Goal: Information Seeking & Learning: Check status

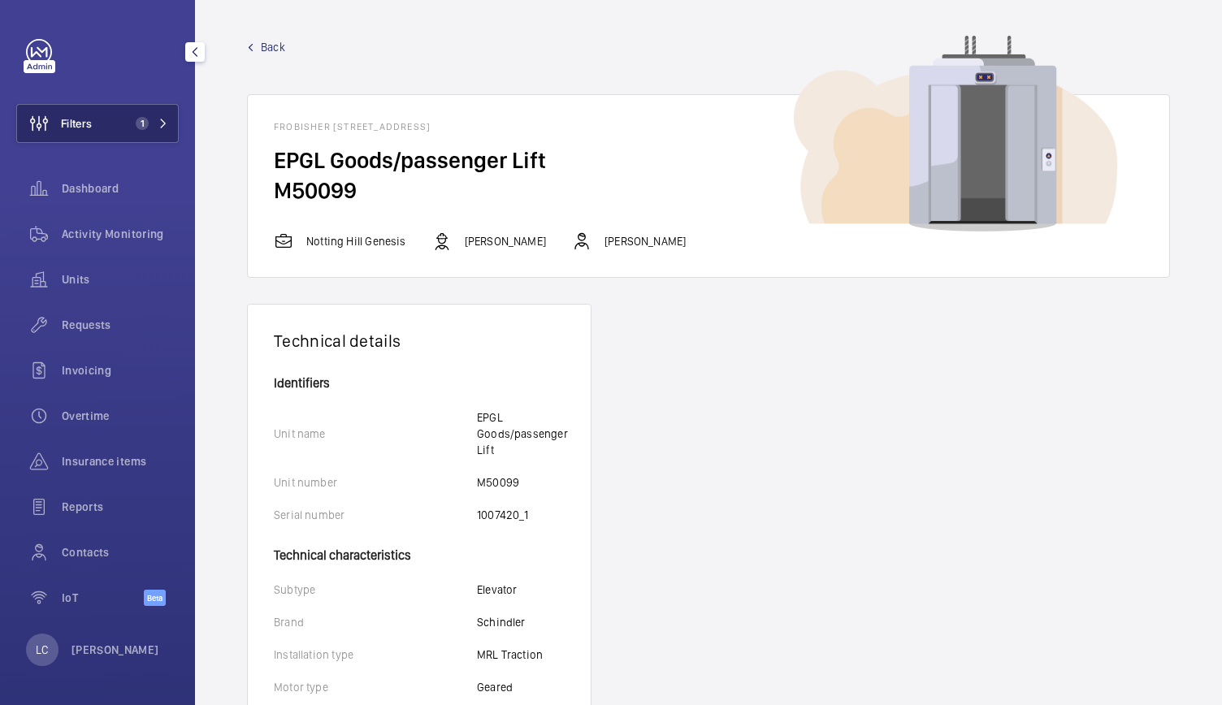
click at [148, 125] on span "1" at bounding box center [142, 123] width 13 height 13
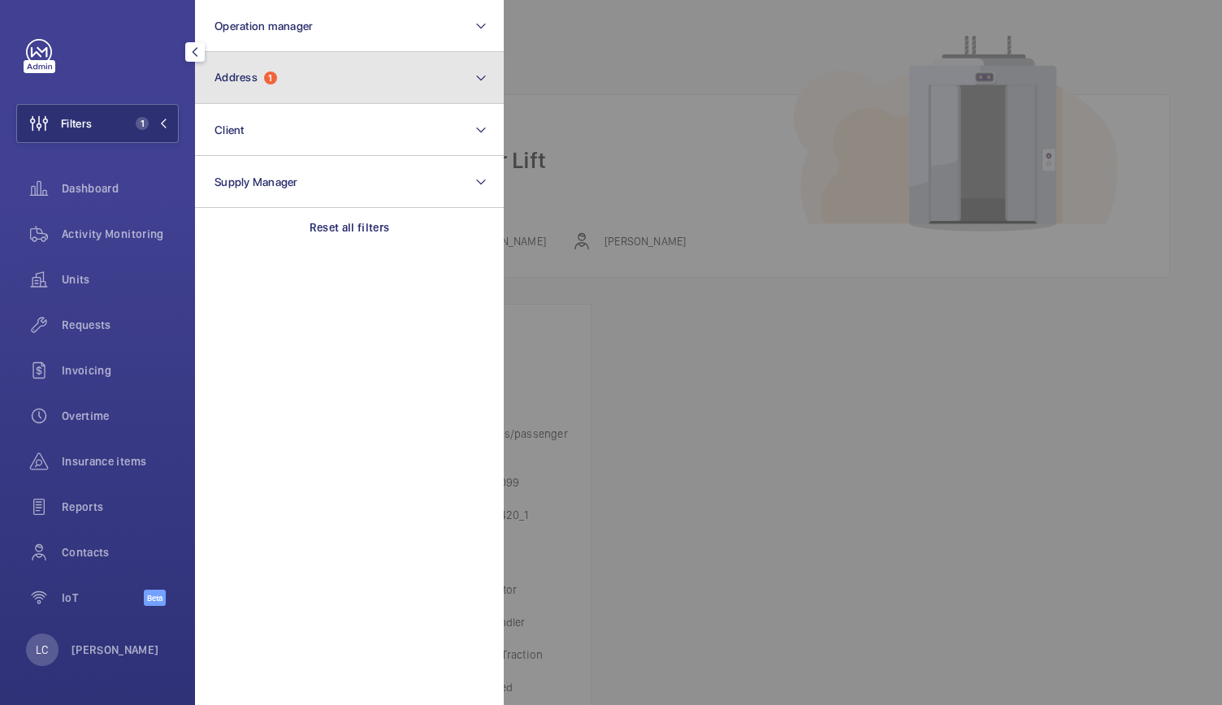
click at [257, 95] on button "Address 1" at bounding box center [349, 78] width 309 height 52
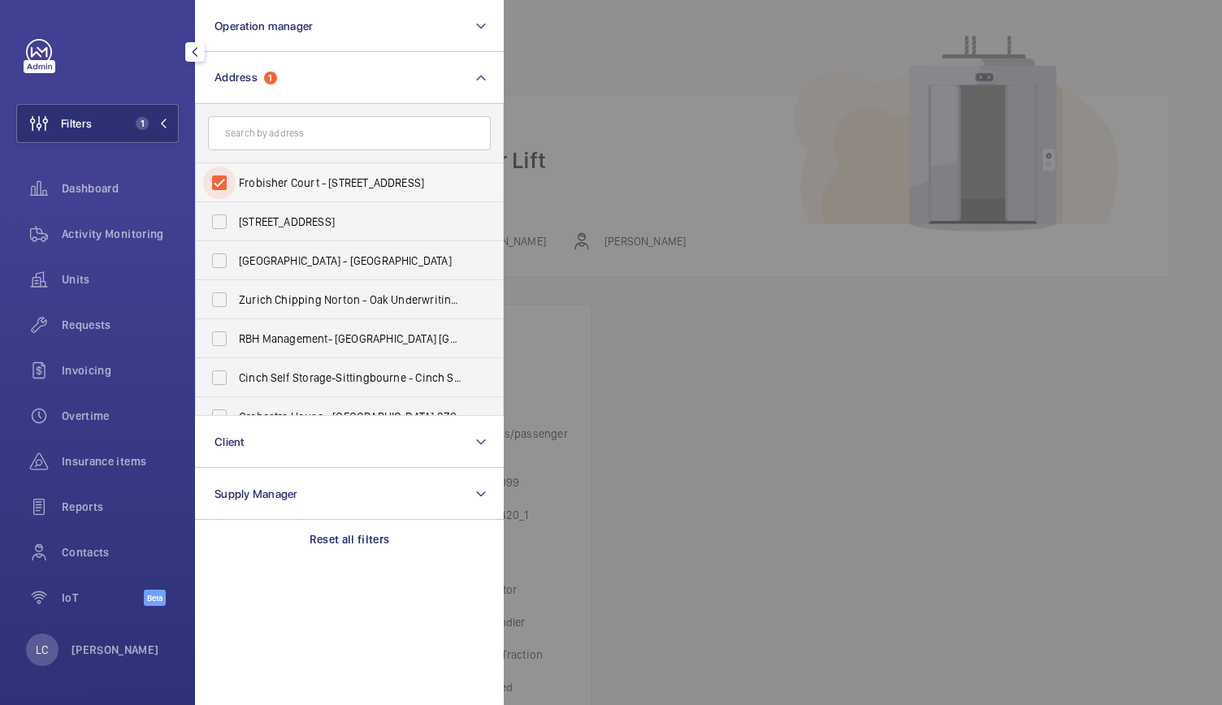
click at [226, 180] on input "Frobisher Court - [STREET_ADDRESS]" at bounding box center [219, 183] width 32 height 32
checkbox input "false"
click at [110, 645] on p "[PERSON_NAME]" at bounding box center [115, 650] width 88 height 16
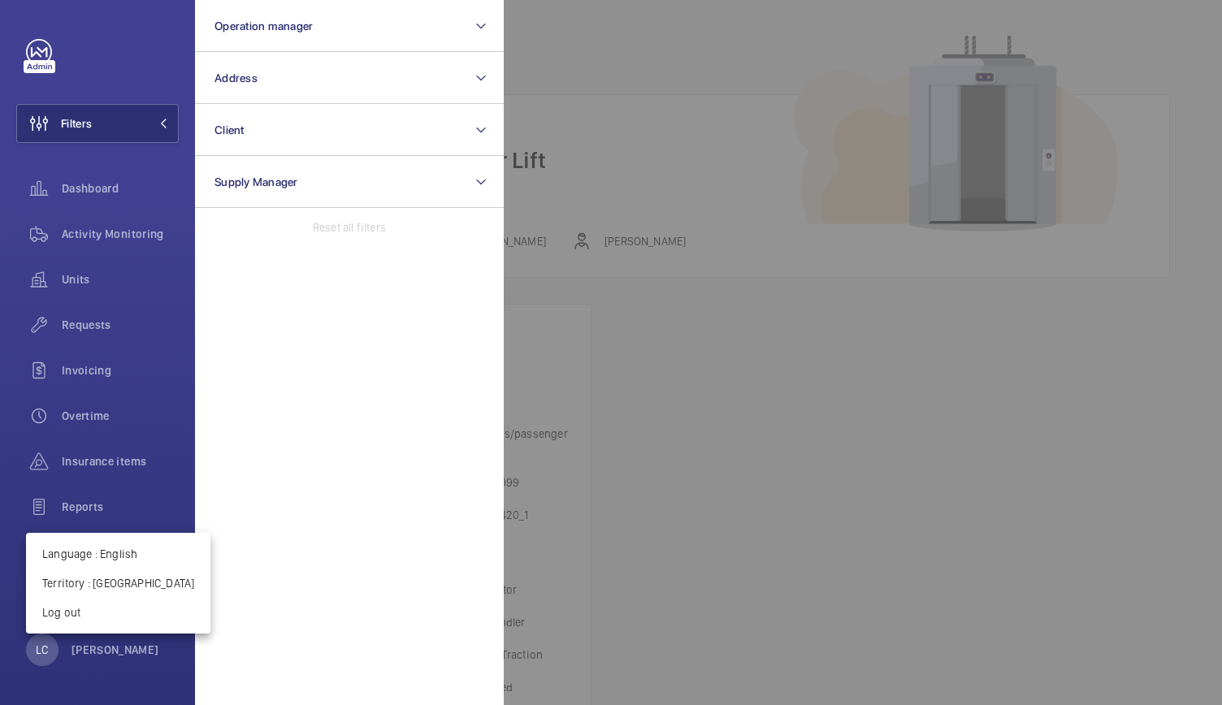
click at [70, 284] on div at bounding box center [611, 352] width 1222 height 705
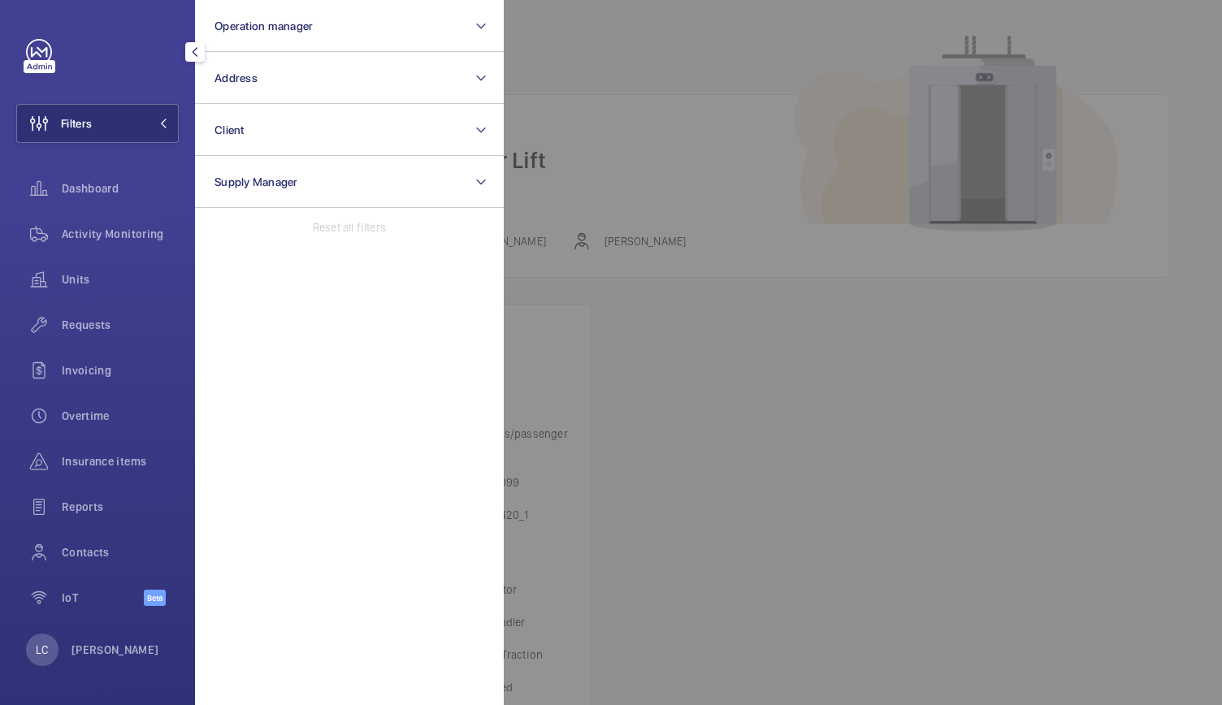
click at [70, 284] on span "Units" at bounding box center [120, 279] width 117 height 16
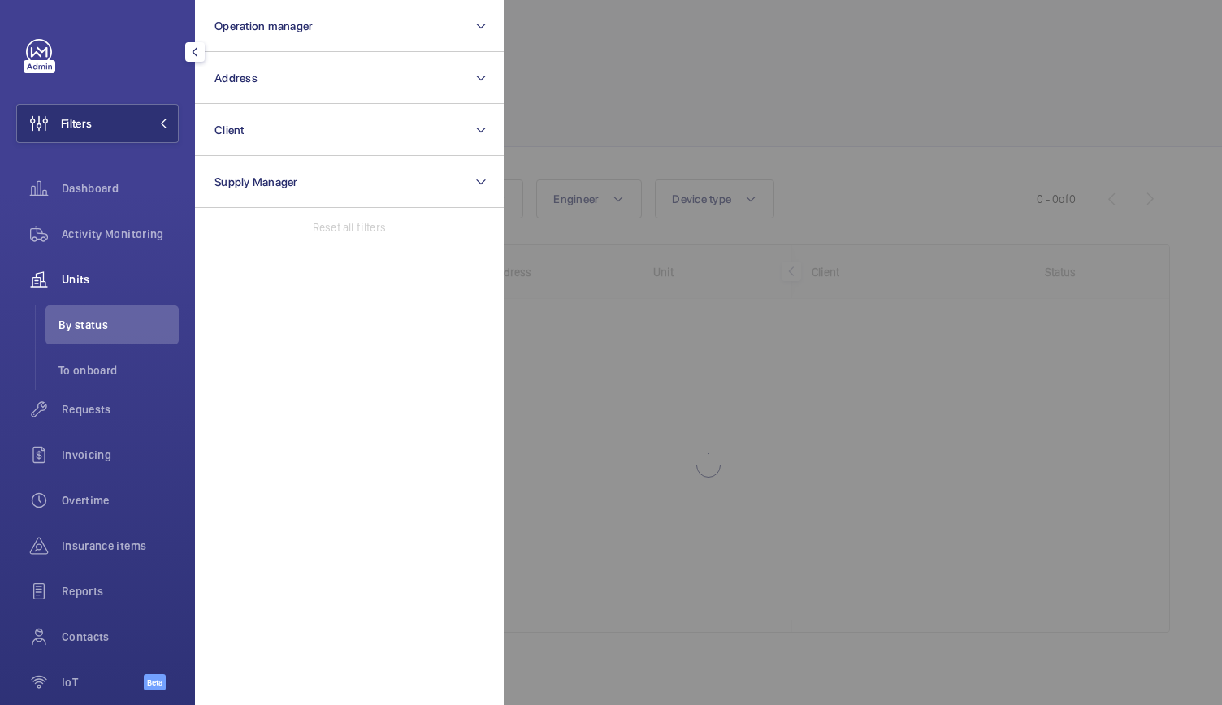
click at [603, 142] on div at bounding box center [1115, 352] width 1222 height 705
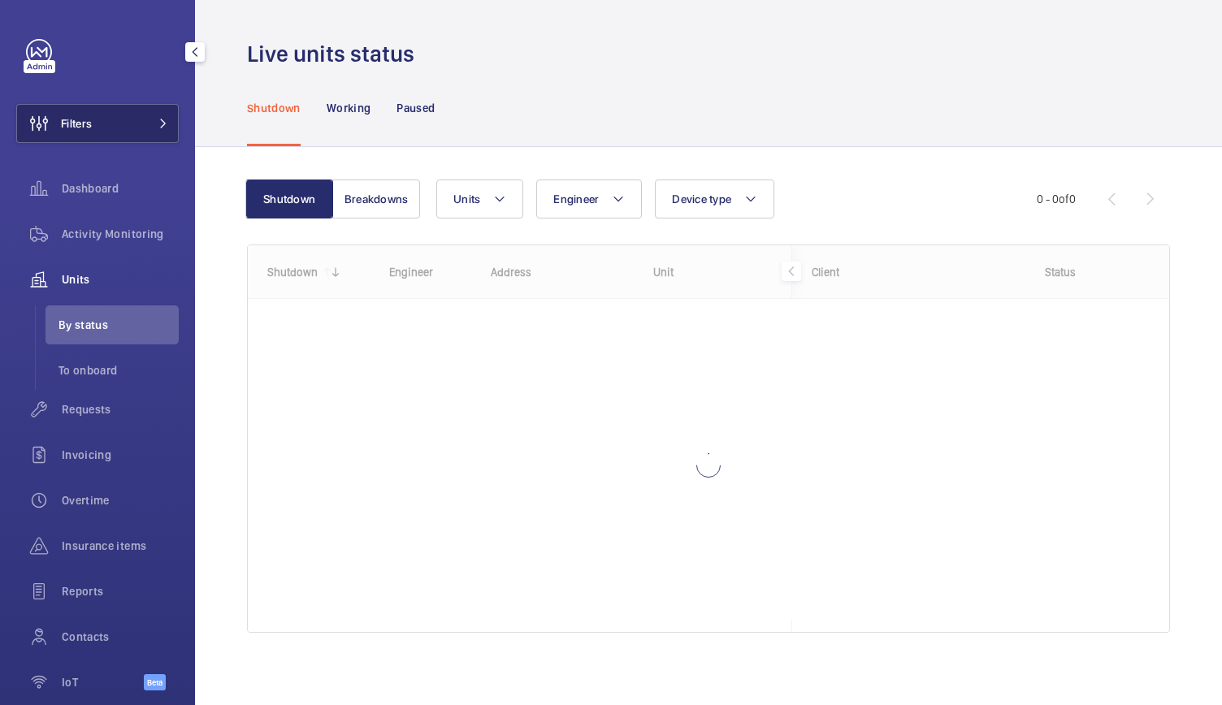
click at [121, 113] on button "Filters" at bounding box center [97, 123] width 162 height 39
